Goal: Find specific page/section: Find specific page/section

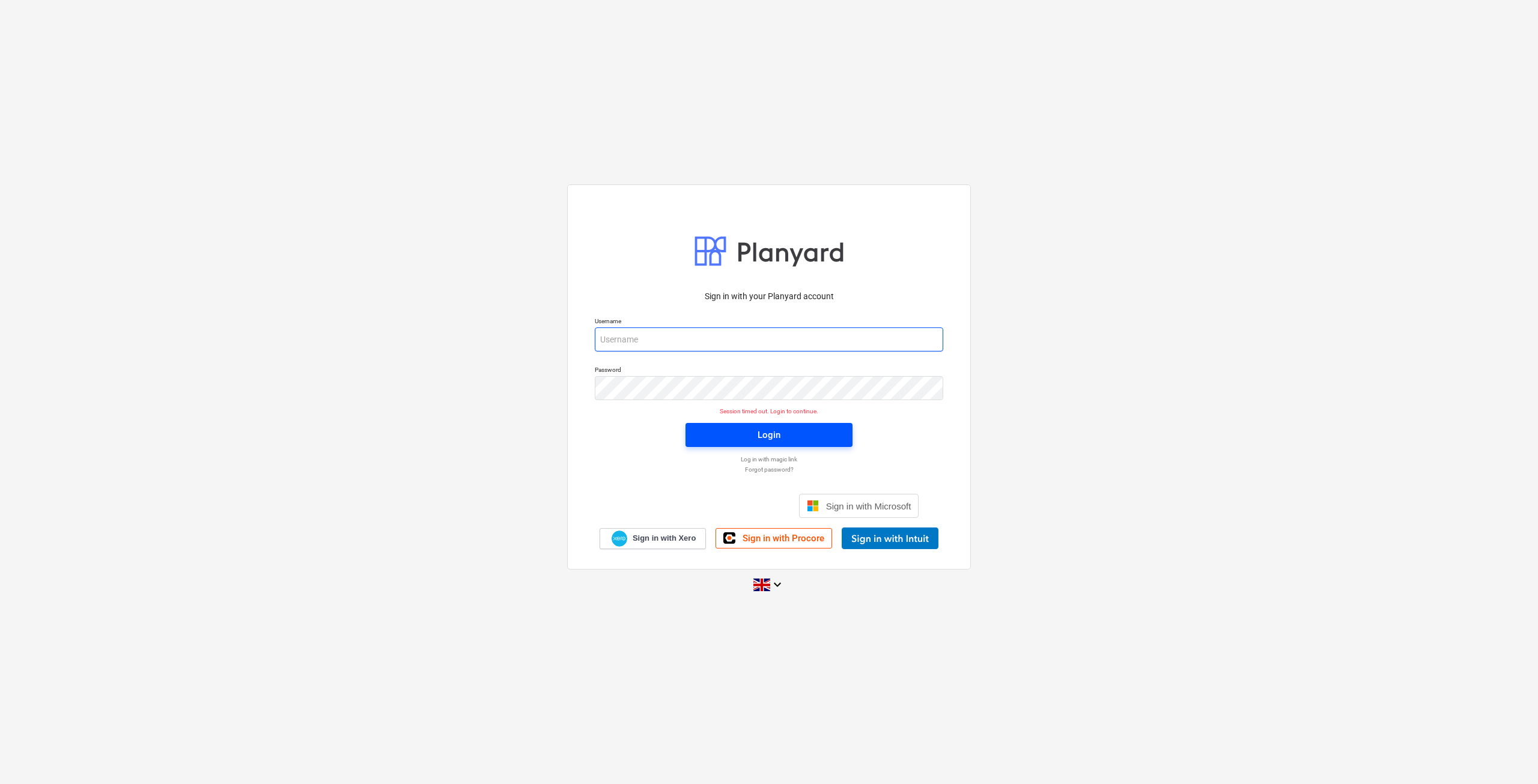
type input "[EMAIL_ADDRESS][DOMAIN_NAME]"
click at [780, 438] on span "Login" at bounding box center [769, 435] width 138 height 16
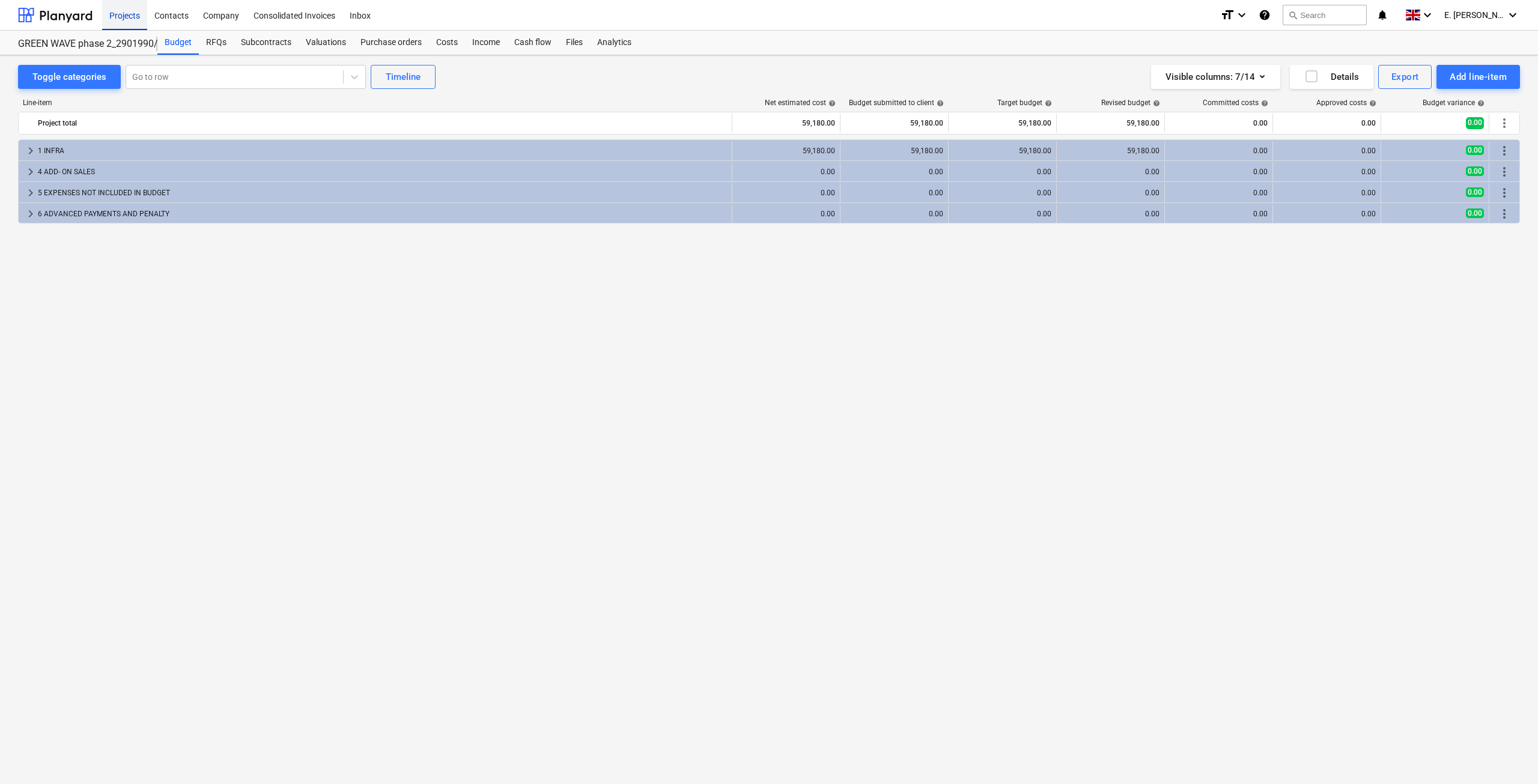
click at [120, 9] on div "Projects" at bounding box center [125, 14] width 45 height 30
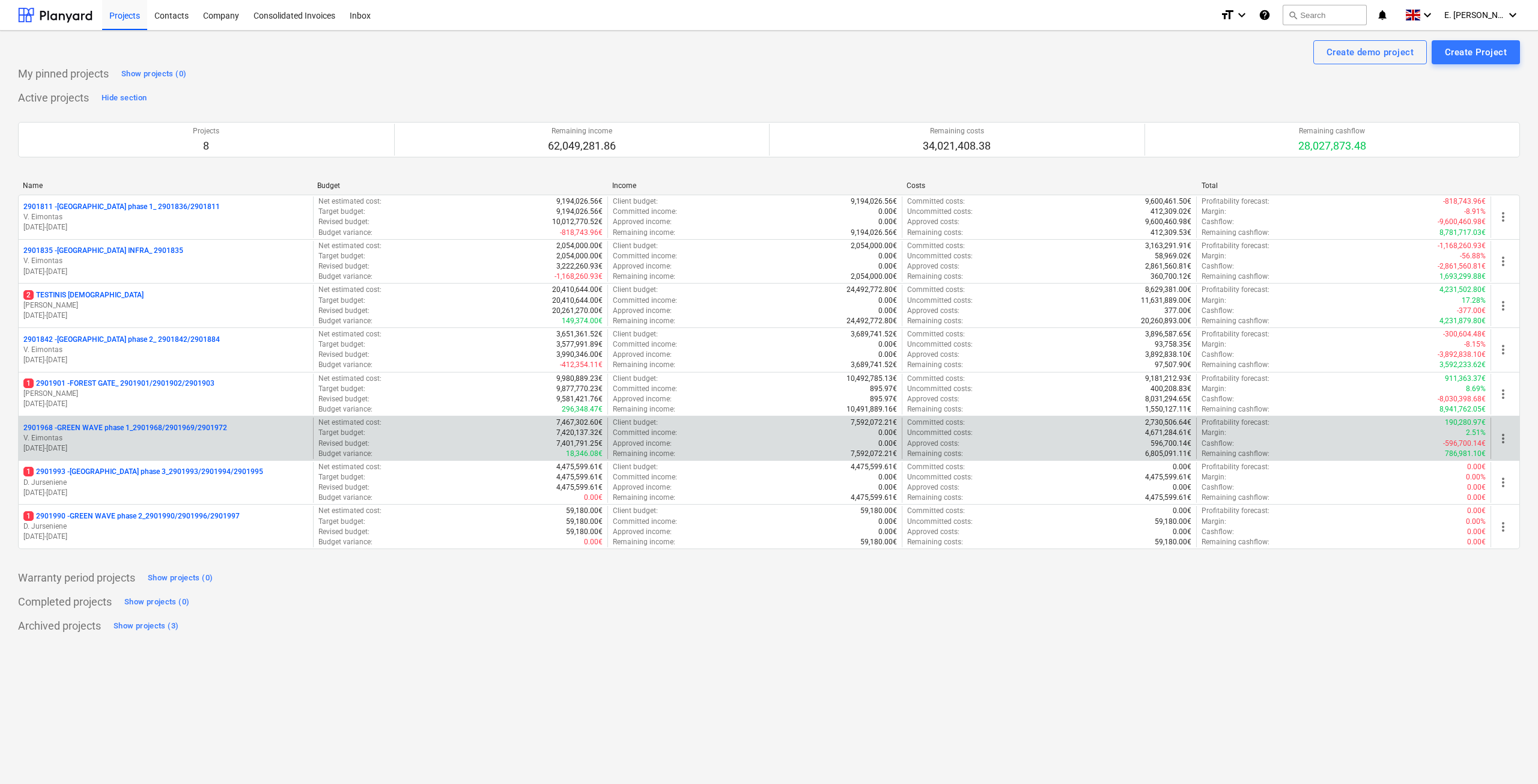
click at [158, 430] on p "2901968 - GREEN WAVE phase 1_2901968/2901969/2901972" at bounding box center [125, 428] width 203 height 10
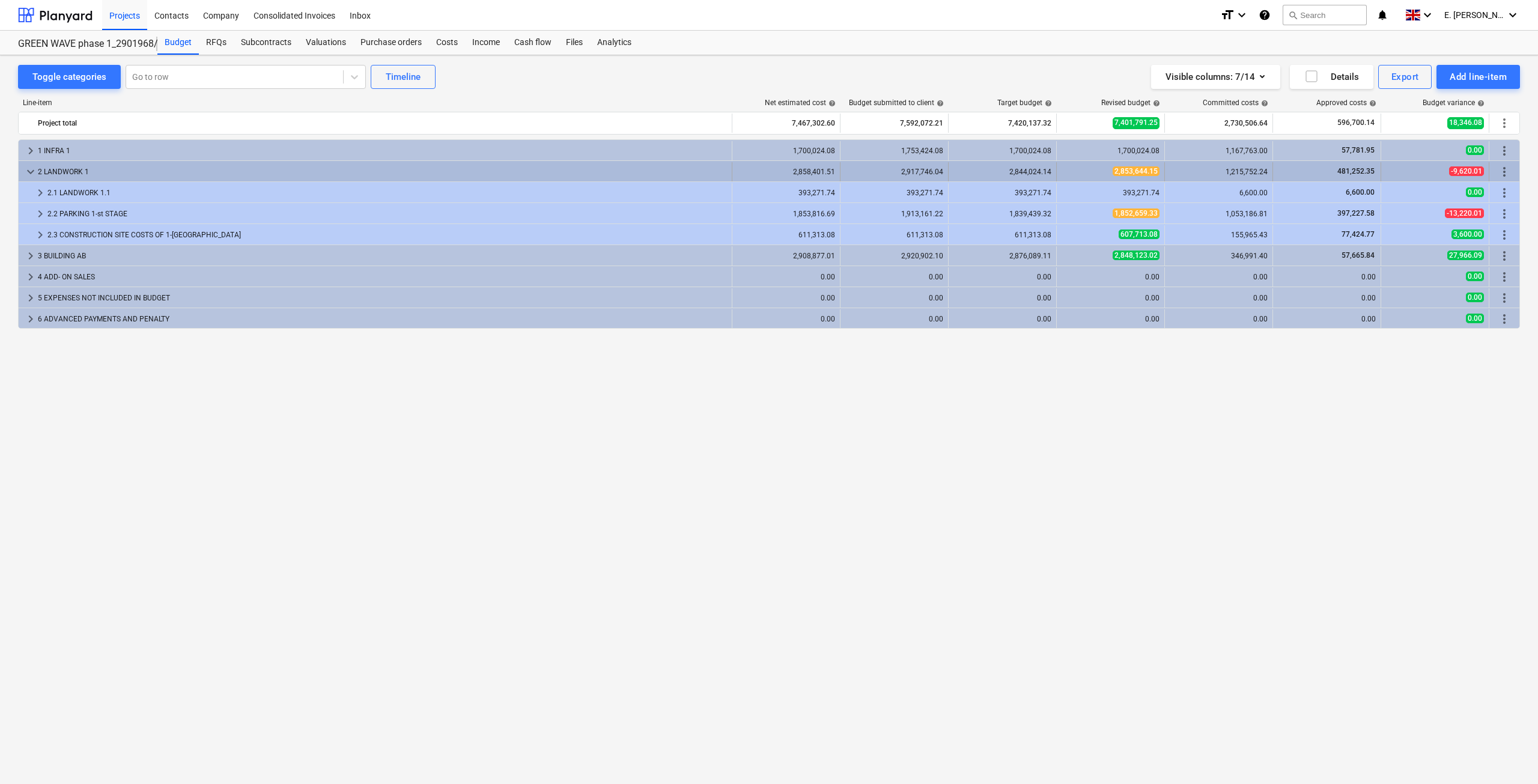
click at [53, 168] on div "2 LANDWORK 1" at bounding box center [382, 171] width 689 height 19
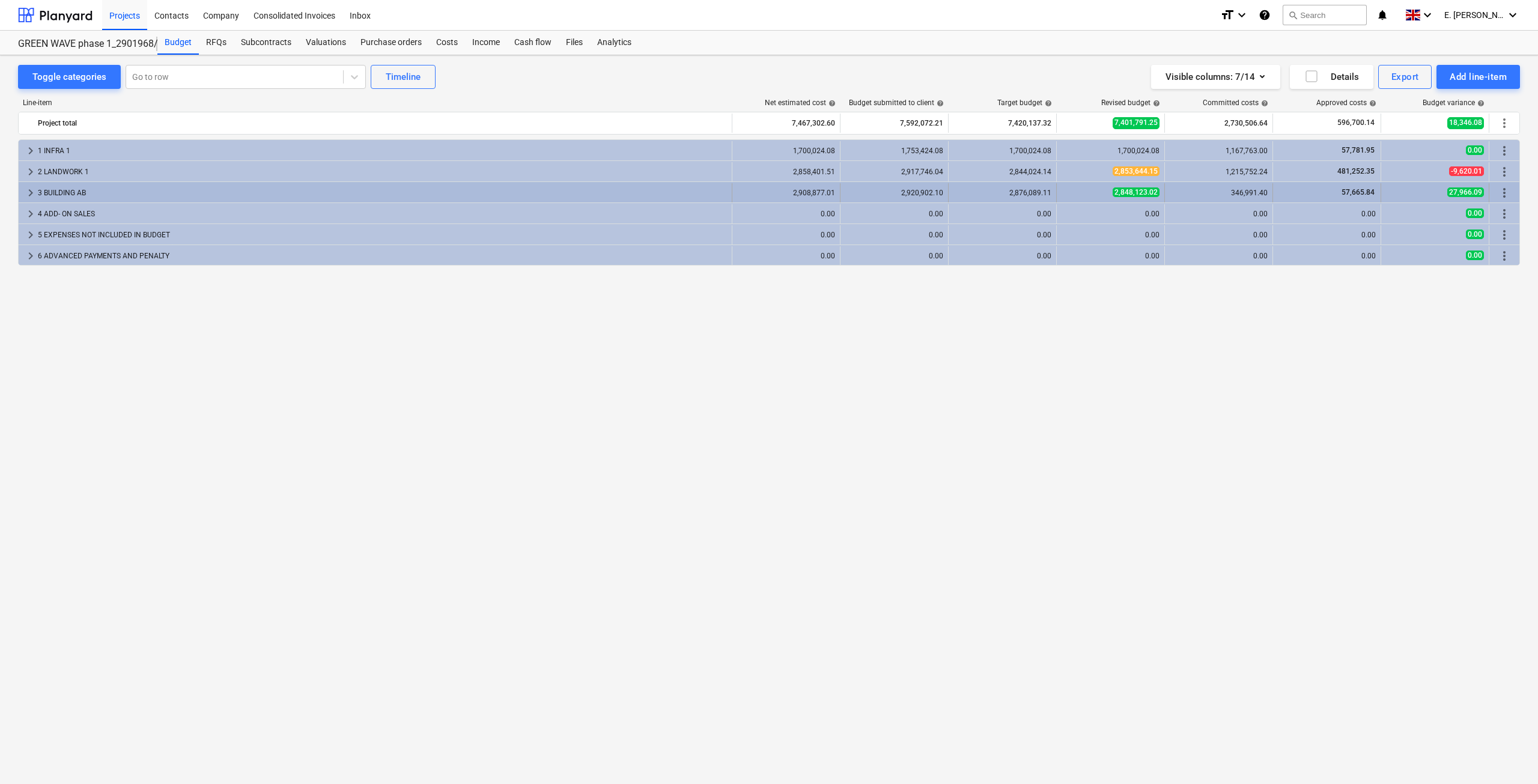
click at [32, 195] on span "keyboard_arrow_right" at bounding box center [30, 192] width 14 height 14
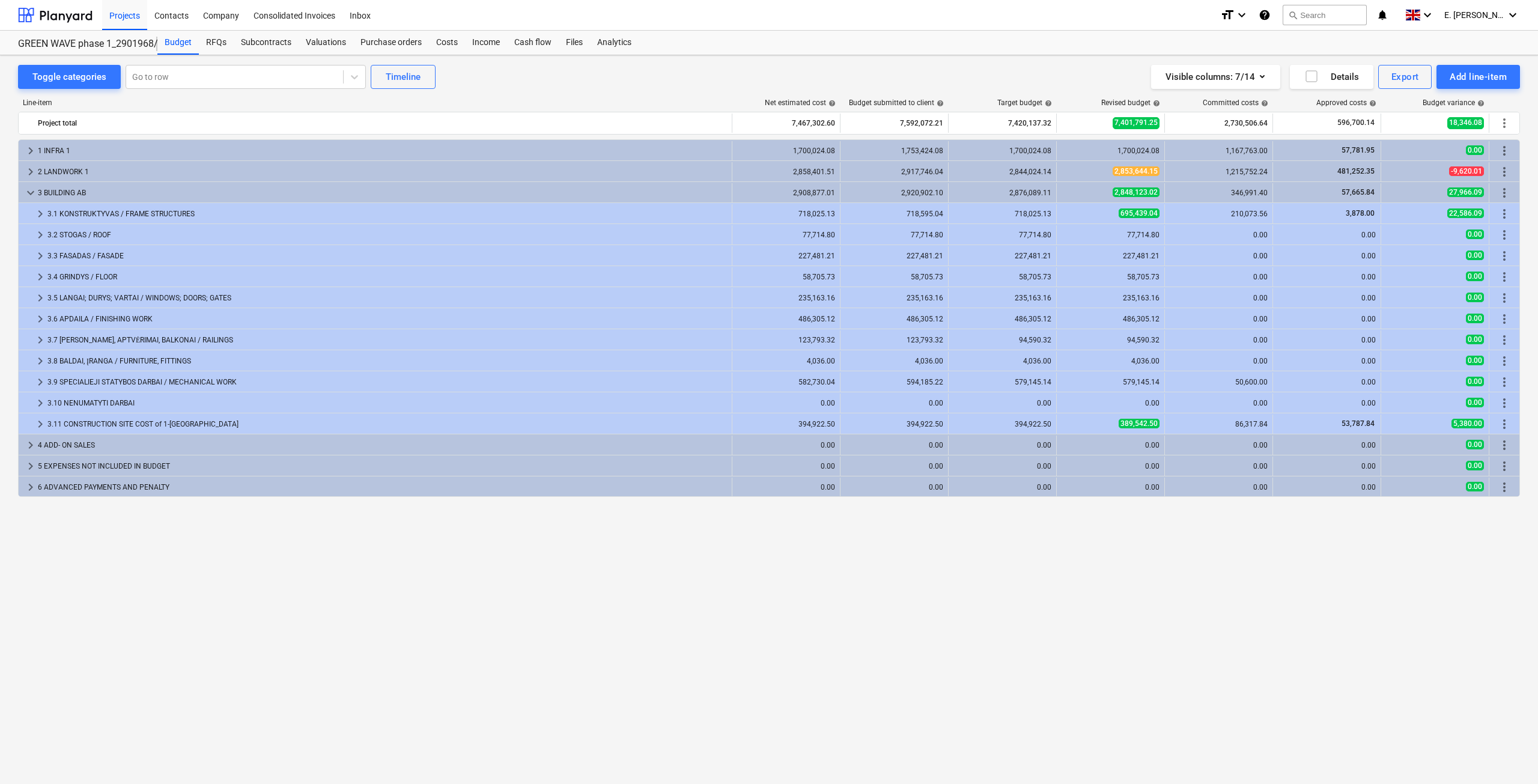
click at [32, 195] on span "keyboard_arrow_down" at bounding box center [30, 192] width 14 height 14
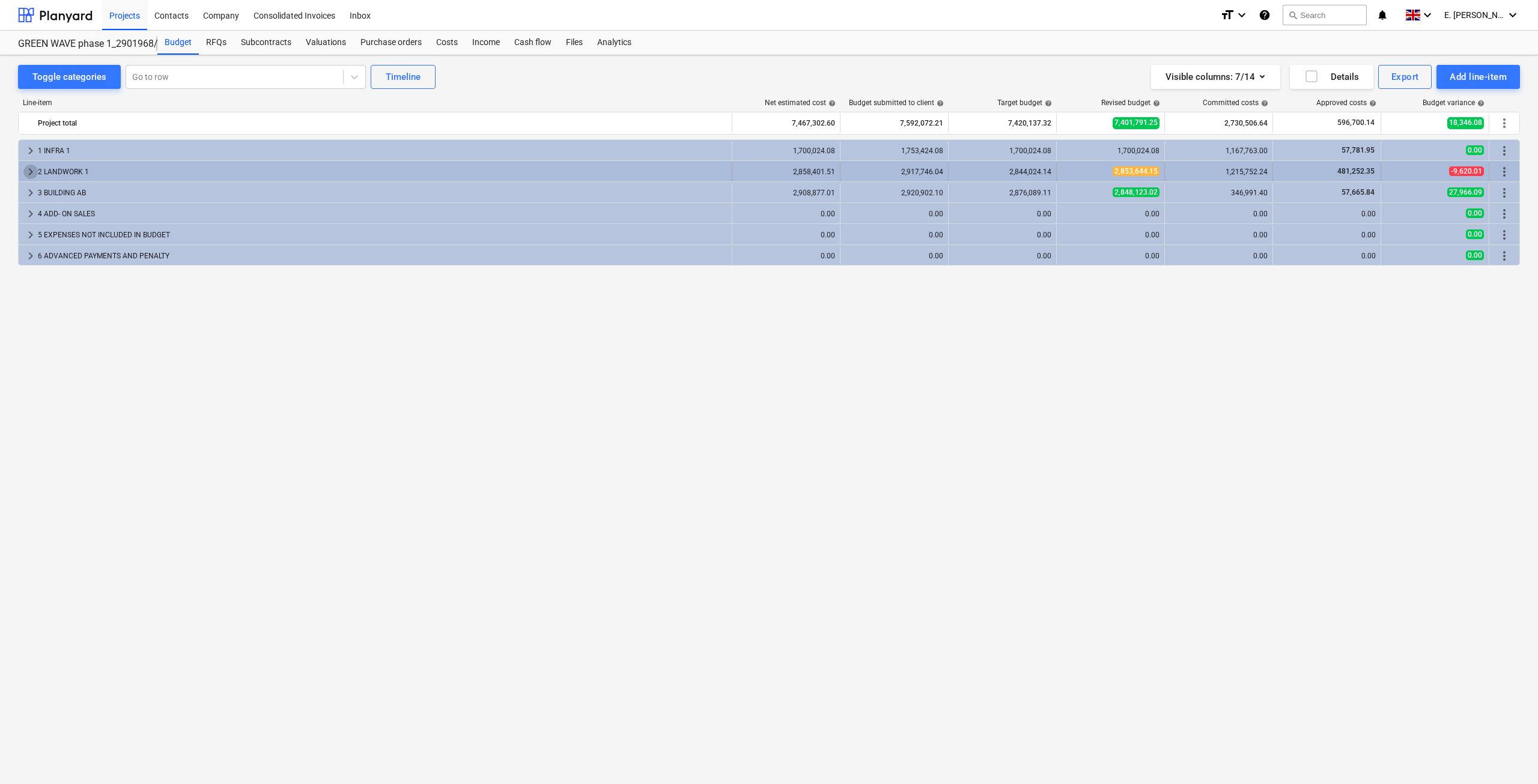
click at [32, 174] on span "keyboard_arrow_right" at bounding box center [30, 171] width 14 height 14
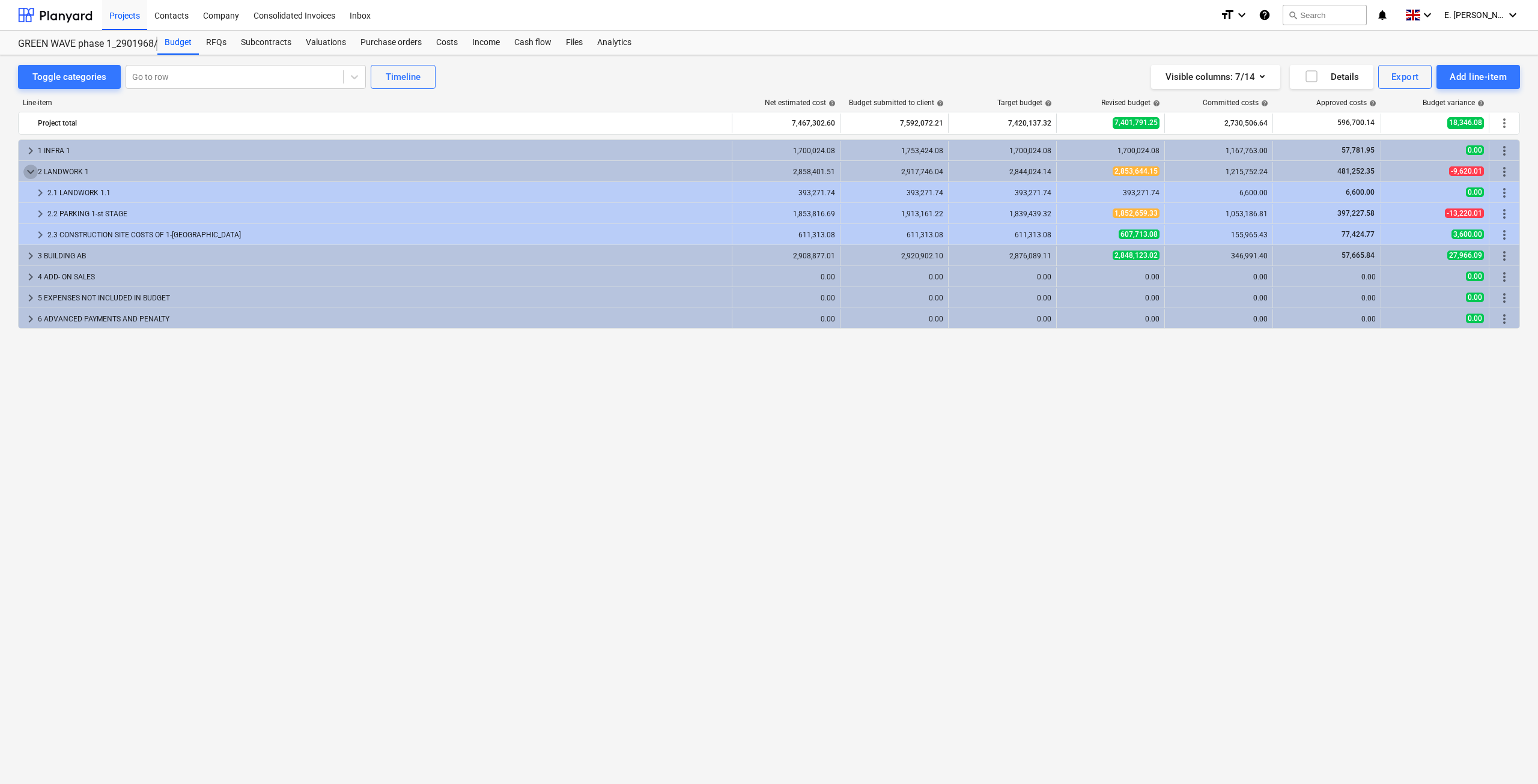
click at [32, 174] on span "keyboard_arrow_down" at bounding box center [30, 171] width 14 height 14
